Goal: Information Seeking & Learning: Check status

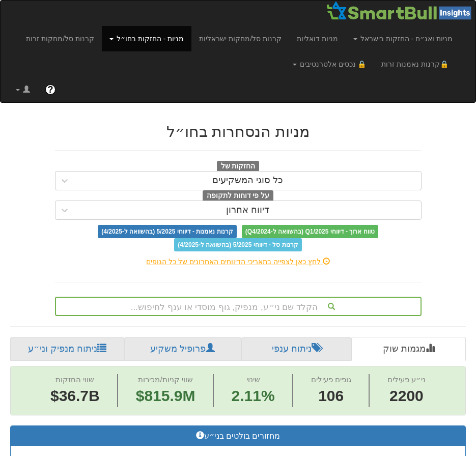
scroll to position [0, 9343]
